Goal: Task Accomplishment & Management: Use online tool/utility

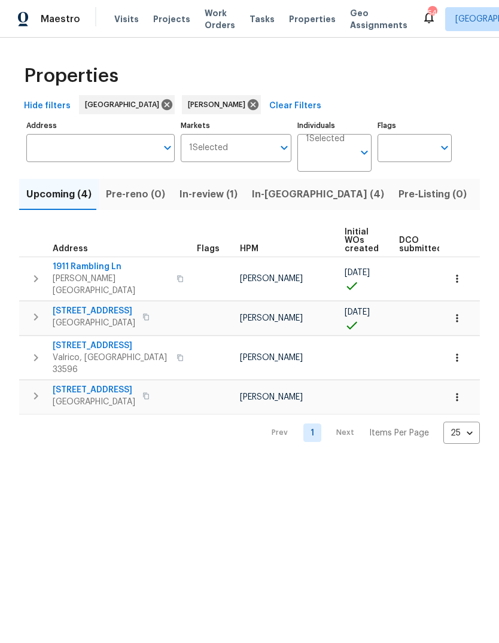
click at [277, 203] on button "In-reno (4)" at bounding box center [318, 194] width 147 height 31
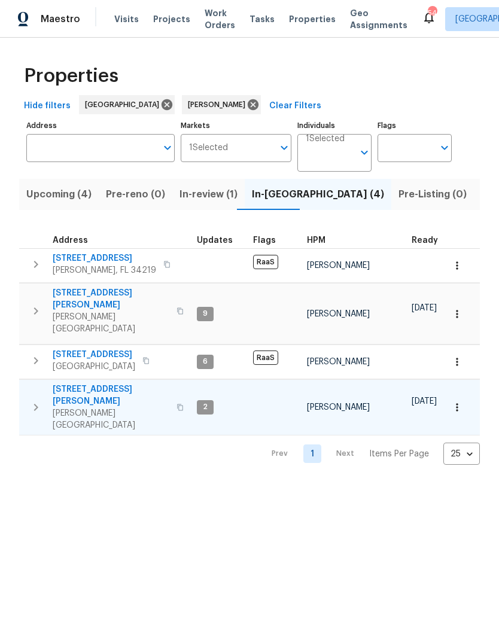
click at [108, 383] on span "513 Sandy Creek Dr" at bounding box center [111, 395] width 117 height 24
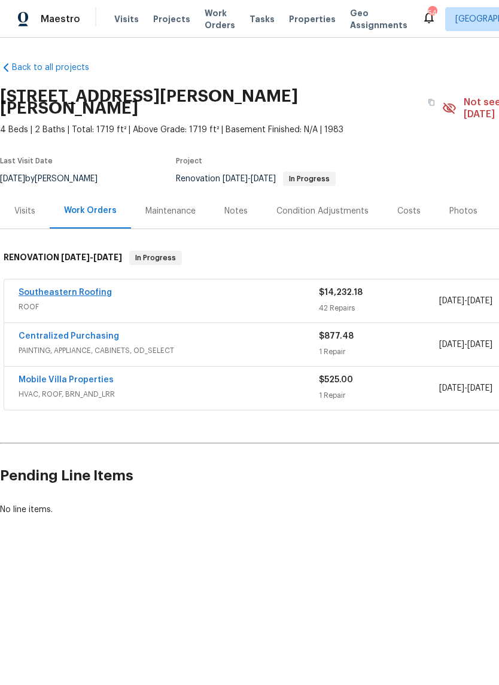
click at [93, 288] on link "Southeastern Roofing" at bounding box center [65, 292] width 93 height 8
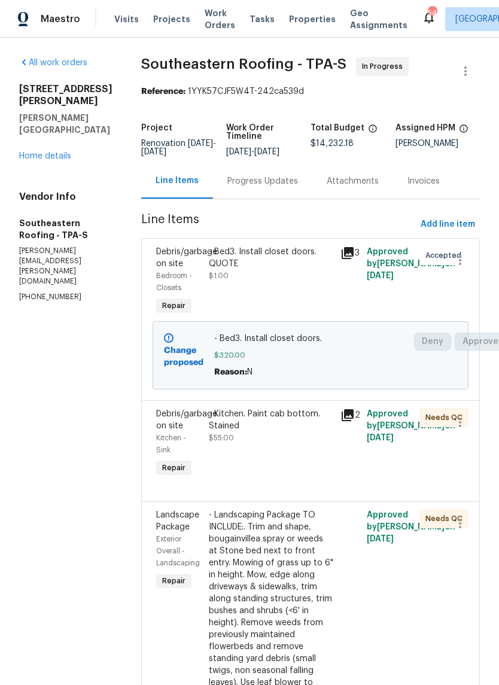
click at [262, 461] on div "- Kitchen. Paint cab bottom. Stained $55.00" at bounding box center [271, 443] width 132 height 79
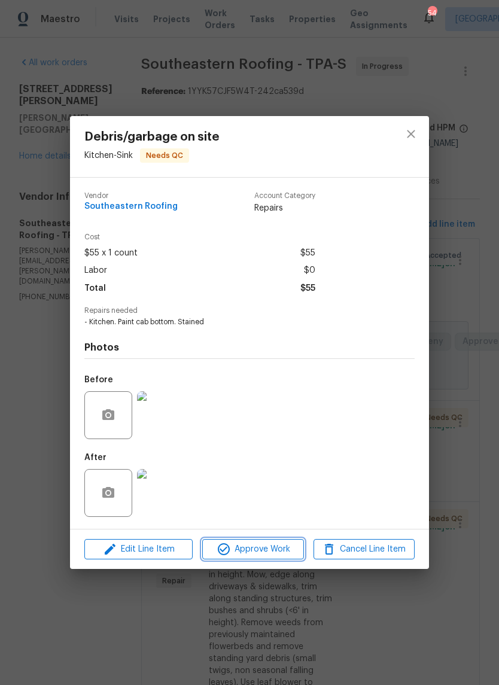
click at [253, 549] on span "Approve Work" at bounding box center [253, 549] width 94 height 15
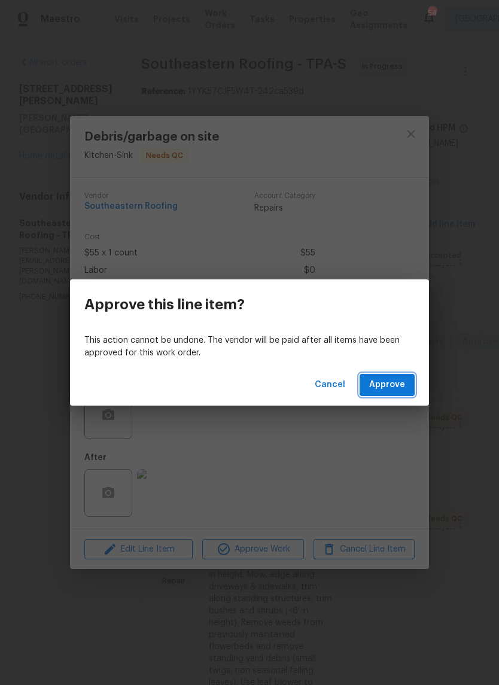
click at [397, 386] on span "Approve" at bounding box center [387, 385] width 36 height 15
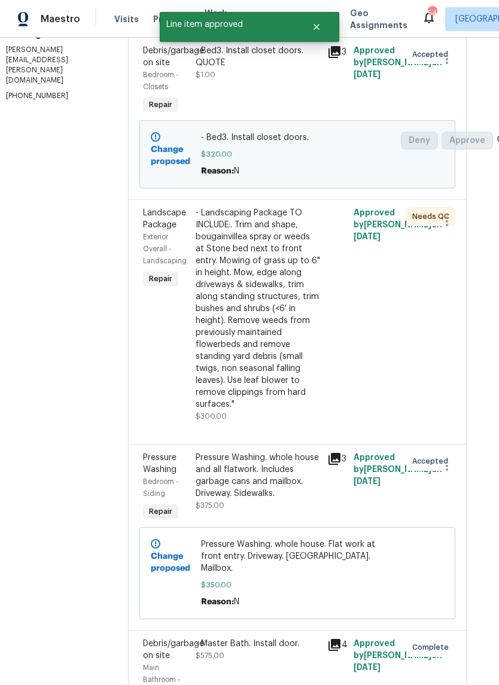
scroll to position [202, 13]
click at [234, 333] on div "- Landscaping Package TO INCLUDE:. Trim and shape, bougainvillea spray or weeds…" at bounding box center [258, 307] width 124 height 203
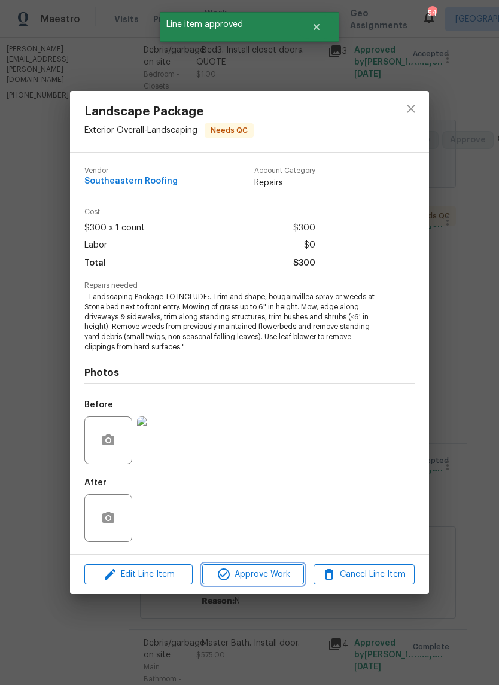
click at [270, 570] on span "Approve Work" at bounding box center [253, 574] width 94 height 15
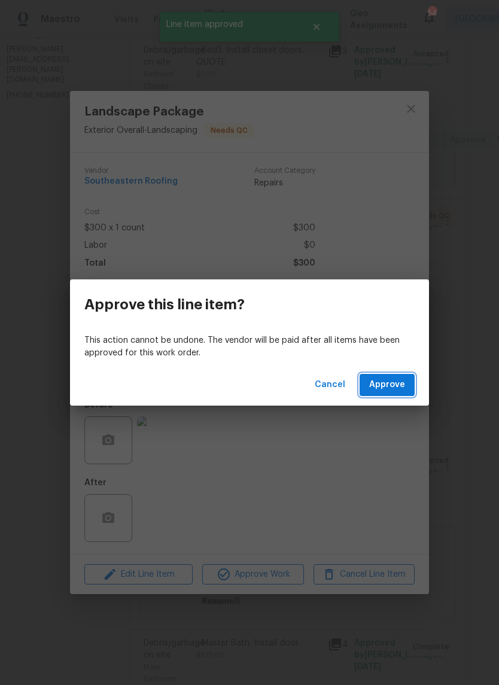
click at [398, 385] on span "Approve" at bounding box center [387, 385] width 36 height 15
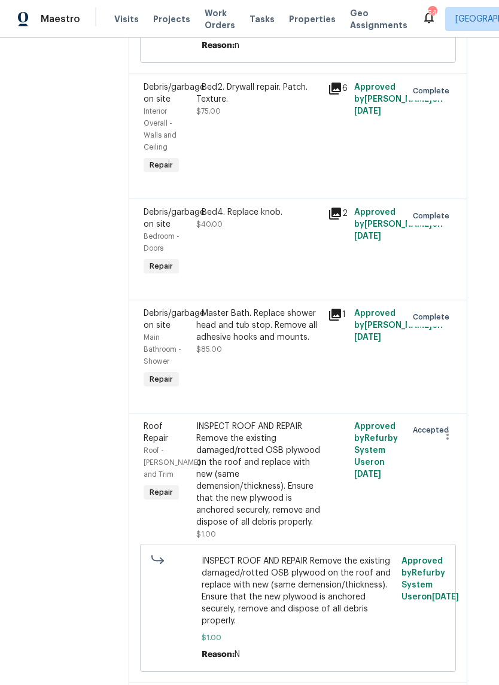
scroll to position [3670, 13]
click at [249, 421] on div "INSPECT ROOF AND REPAIR Remove the existing damaged/rotted OSB plywood on the r…" at bounding box center [258, 475] width 124 height 108
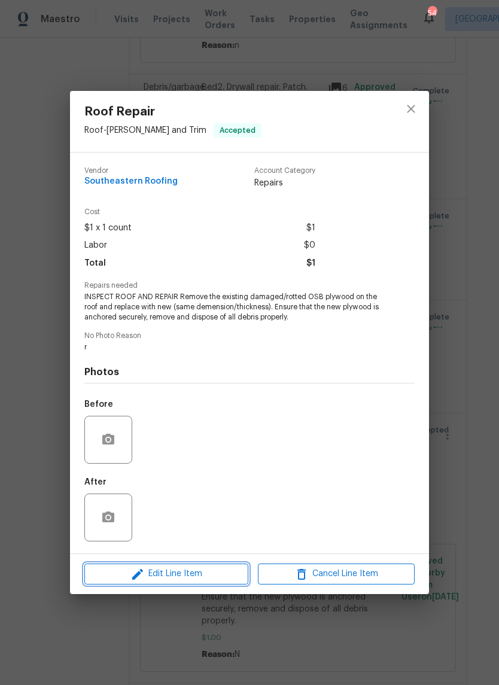
click at [194, 580] on span "Edit Line Item" at bounding box center [166, 574] width 157 height 15
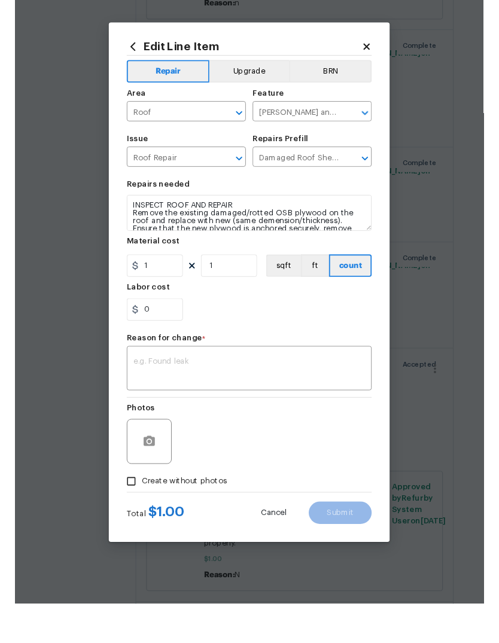
scroll to position [29, 0]
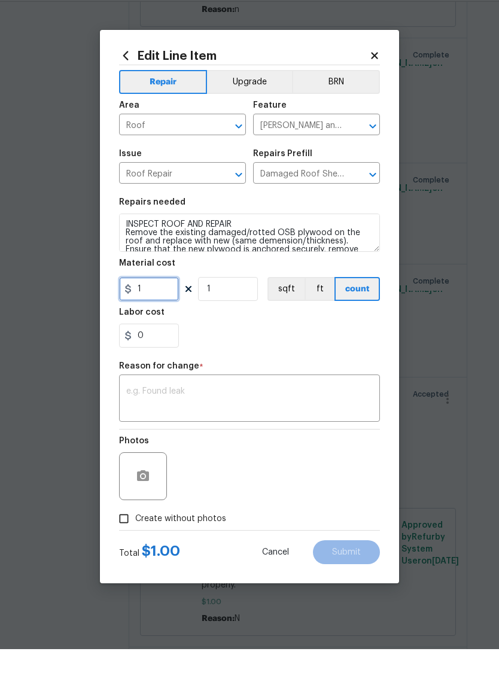
click at [167, 313] on input "1" at bounding box center [149, 325] width 60 height 24
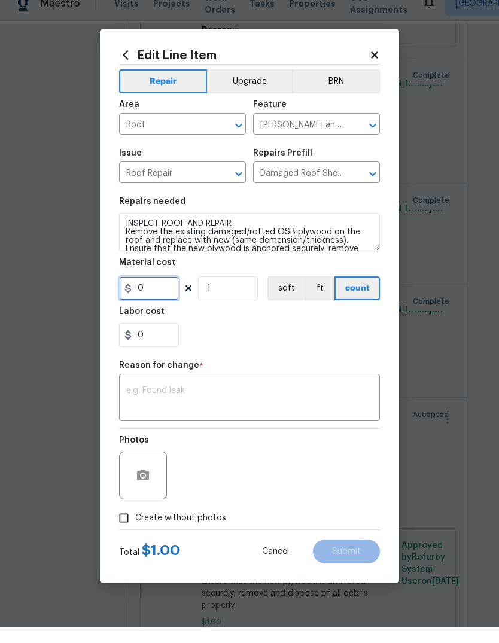
scroll to position [45, 0]
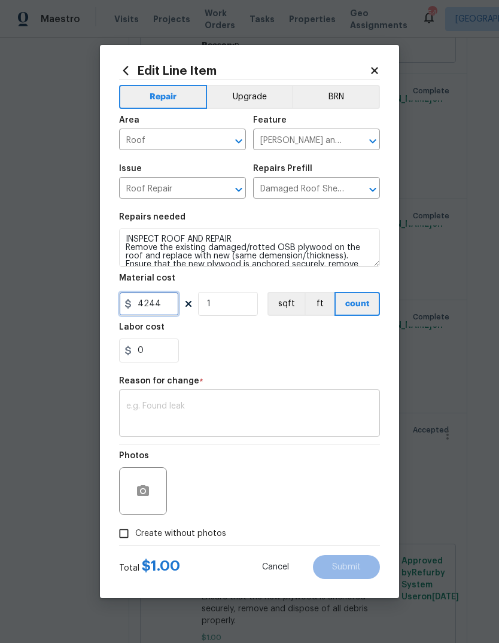
type input "4244"
click at [305, 399] on div "Repair Upgrade BRN Area Roof ​ Feature Eaves and Trim ​ Issue Roof Repair ​ Rep…" at bounding box center [249, 312] width 261 height 465
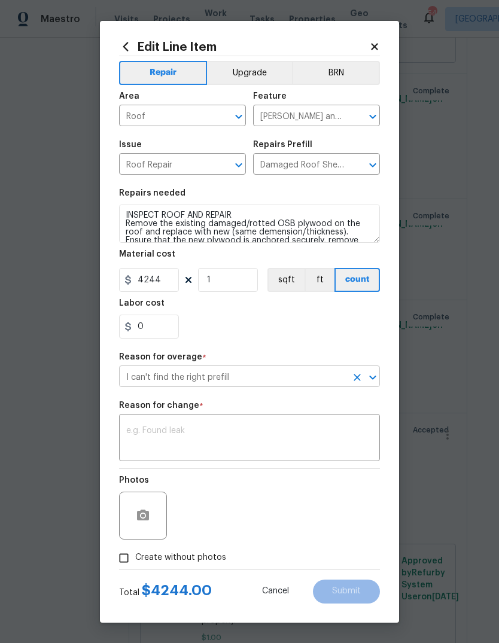
click at [265, 383] on input "I can't find the right prefill" at bounding box center [232, 378] width 227 height 19
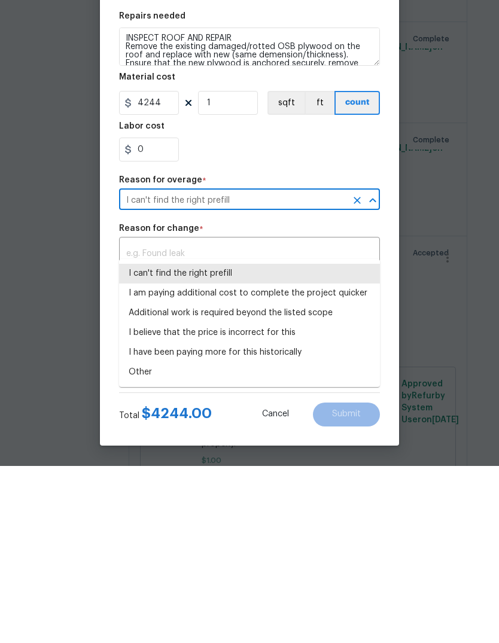
click at [259, 480] on li "Additional work is required beyond the listed scope" at bounding box center [249, 490] width 261 height 20
type input "Additional work is required beyond the listed scope"
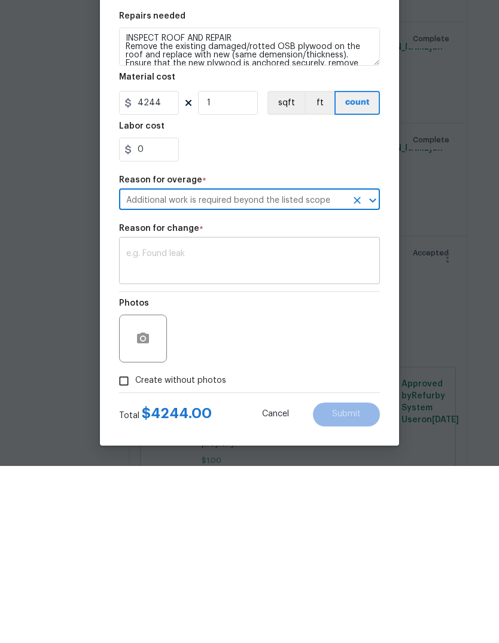
click at [236, 427] on textarea at bounding box center [249, 439] width 246 height 25
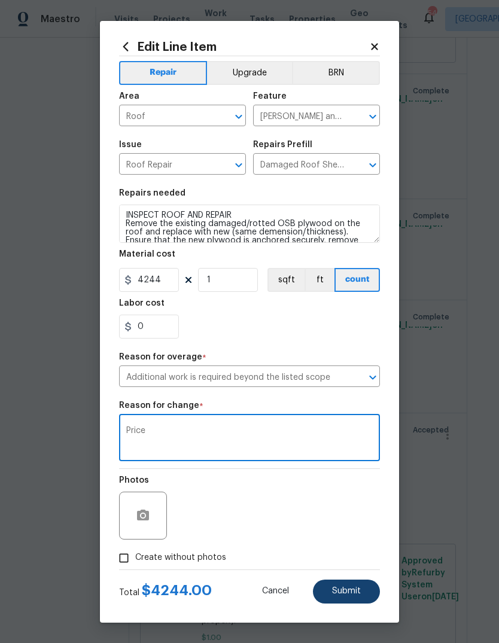
type textarea "Price"
click at [352, 595] on span "Submit" at bounding box center [346, 591] width 29 height 9
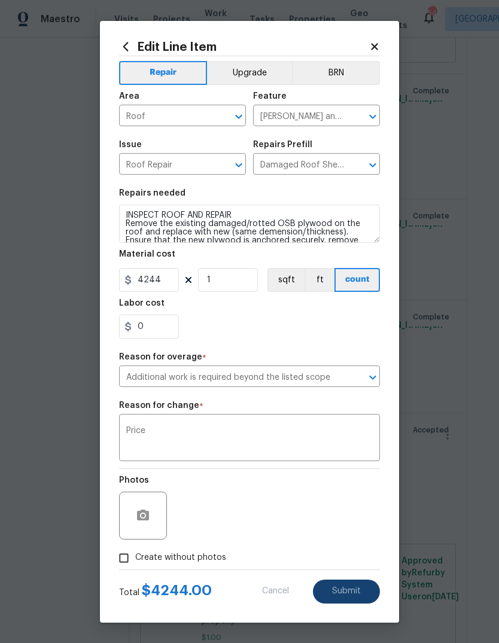
type input "1"
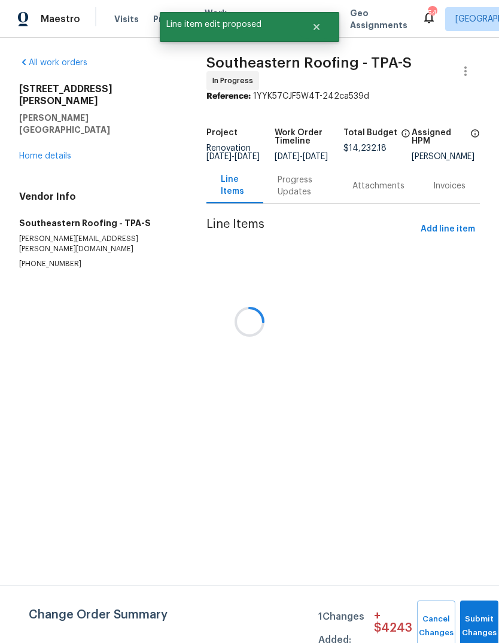
scroll to position [0, 0]
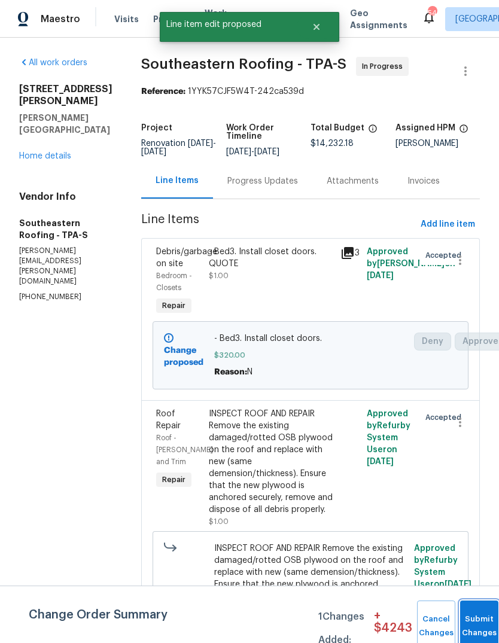
click at [469, 625] on span "Submit Changes" at bounding box center [479, 627] width 26 height 28
